Goal: Task Accomplishment & Management: Complete application form

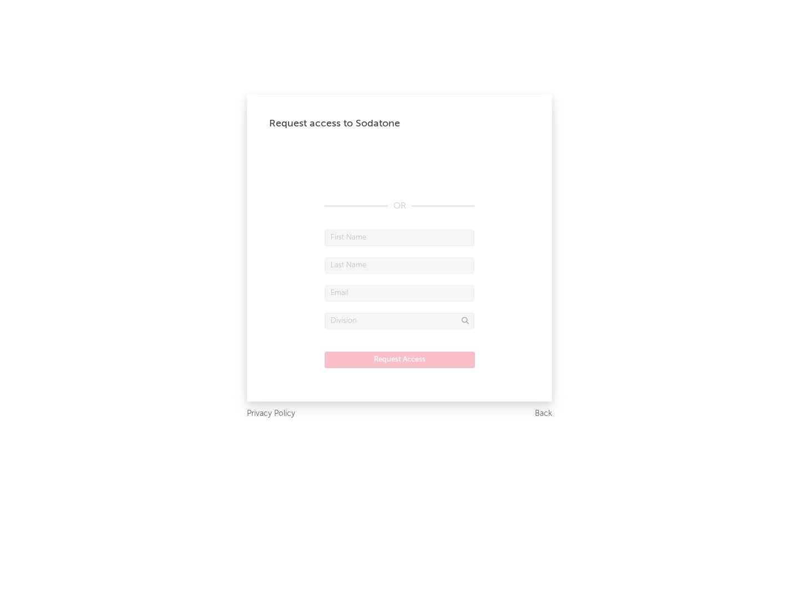
click at [399, 237] on input "text" at bounding box center [400, 238] width 150 height 17
type input "[PERSON_NAME]"
click at [399, 265] on input "text" at bounding box center [400, 265] width 150 height 17
type input "[PERSON_NAME]"
click at [399, 293] on input "text" at bounding box center [400, 293] width 150 height 17
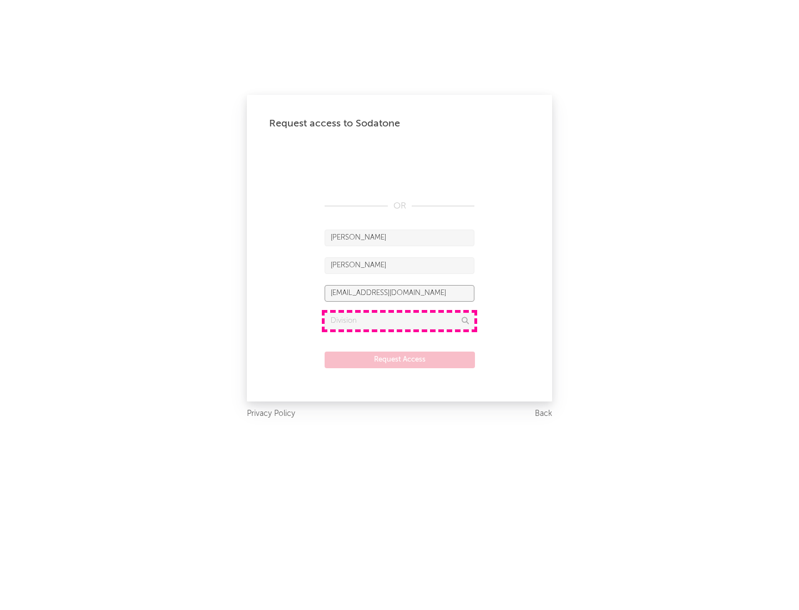
type input "[EMAIL_ADDRESS][DOMAIN_NAME]"
click at [399, 321] on input "text" at bounding box center [400, 321] width 150 height 17
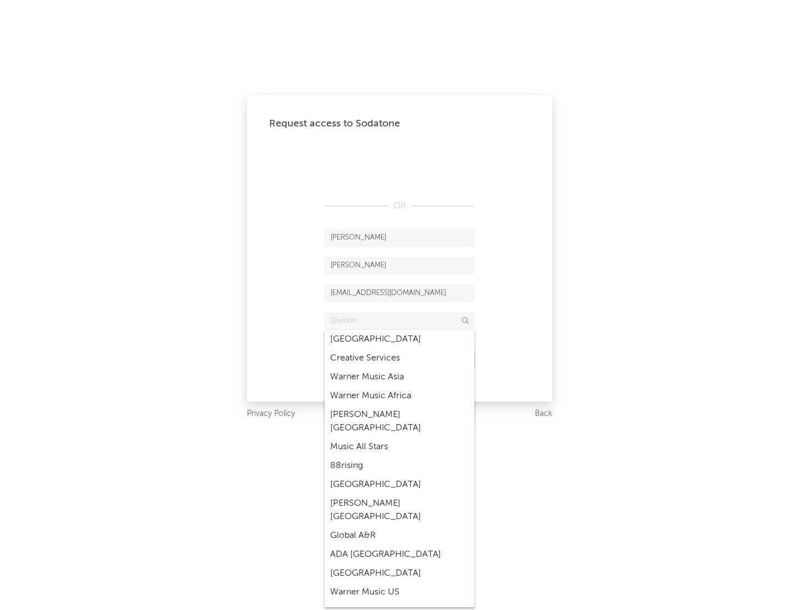
click at [399, 438] on div "Music All Stars" at bounding box center [400, 447] width 150 height 19
type input "Music All Stars"
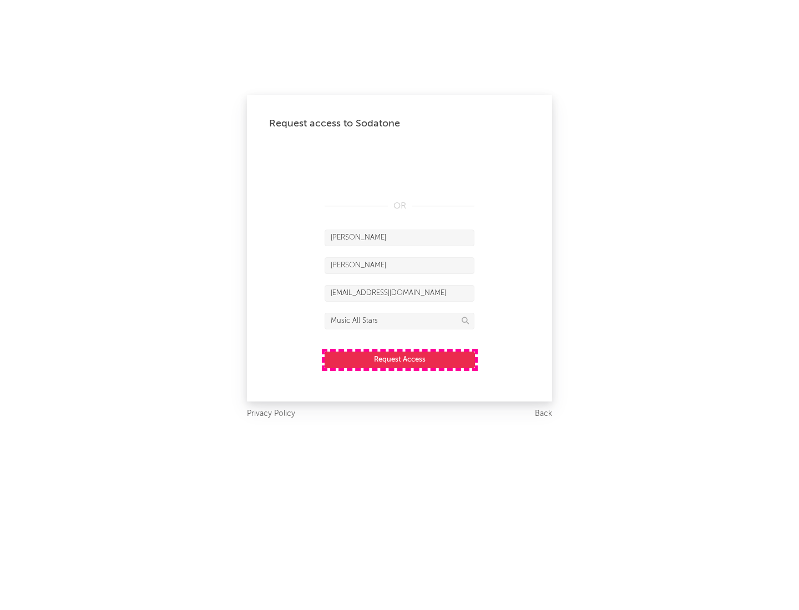
click at [399, 360] on button "Request Access" at bounding box center [400, 360] width 150 height 17
